Goal: Task Accomplishment & Management: Complete application form

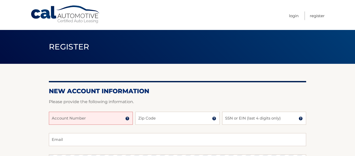
click at [80, 117] on input "Account Number" at bounding box center [91, 117] width 84 height 13
type input "193206"
click at [186, 122] on input "Zip Code" at bounding box center [177, 117] width 84 height 13
type input "08731"
click at [269, 118] on input "SSN or EIN (last 4 digits only)" at bounding box center [264, 117] width 84 height 13
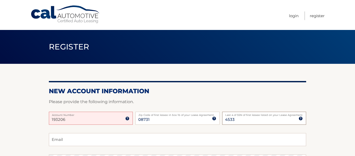
type input "4533"
click at [119, 141] on input "Email" at bounding box center [177, 139] width 257 height 13
type input "[EMAIL_ADDRESS][DOMAIN_NAME]"
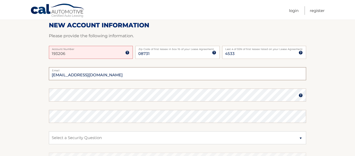
scroll to position [66, 0]
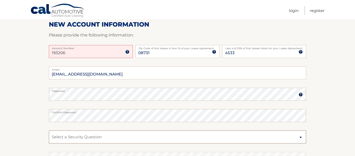
click at [91, 137] on select "Select a Security Question What was the name of your elementary school? What is…" at bounding box center [177, 136] width 257 height 13
select select "3"
click at [49, 130] on select "Select a Security Question What was the name of your elementary school? What is…" at bounding box center [177, 136] width 257 height 13
click at [86, 135] on select "Select a Security Question What was the name of your elementary school? What is…" at bounding box center [177, 136] width 257 height 13
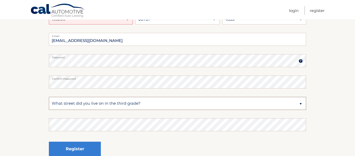
scroll to position [98, 0]
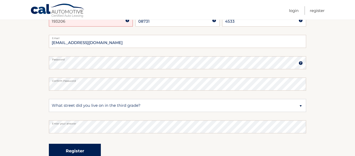
click at [77, 150] on button "Register" at bounding box center [75, 150] width 52 height 14
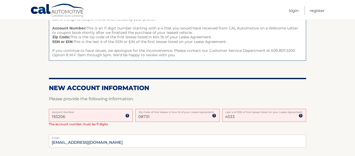
scroll to position [64, 0]
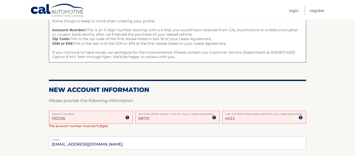
click at [72, 119] on input "193206" at bounding box center [91, 116] width 84 height 13
type input "19320641886"
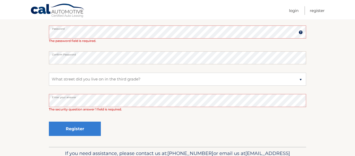
scroll to position [145, 0]
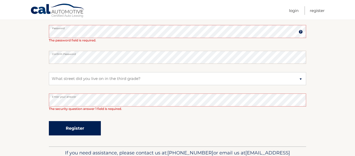
click at [63, 128] on button "Register" at bounding box center [75, 128] width 52 height 14
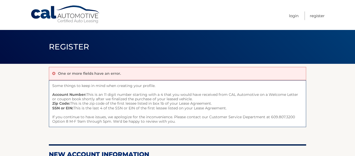
click at [189, 43] on header "Register" at bounding box center [177, 47] width 257 height 34
